Goal: Task Accomplishment & Management: Complete application form

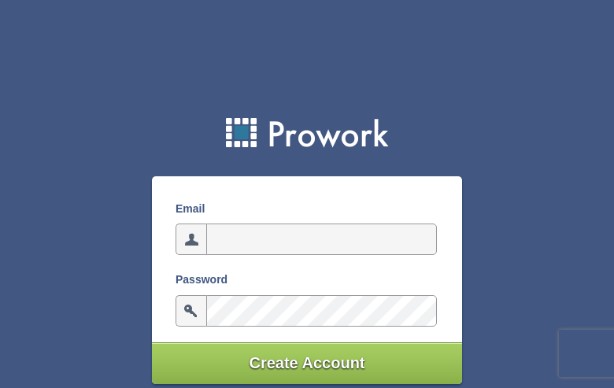
type input "[EMAIL_ADDRESS][DOMAIN_NAME]"
type input "infQWRdpfT"
type input "[EMAIL_ADDRESS][DOMAIN_NAME]"
type input "iUFyPJfNdw"
